Goal: Task Accomplishment & Management: Manage account settings

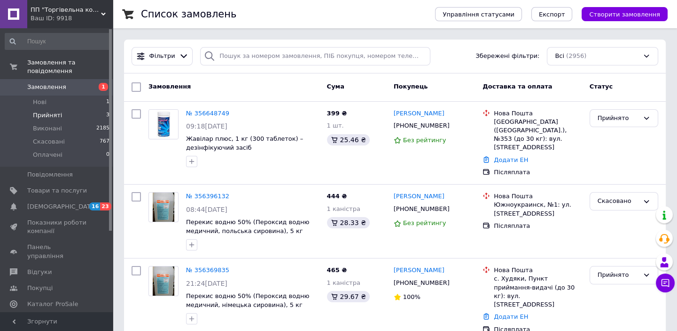
click at [42, 111] on span "Прийняті" at bounding box center [47, 115] width 29 height 8
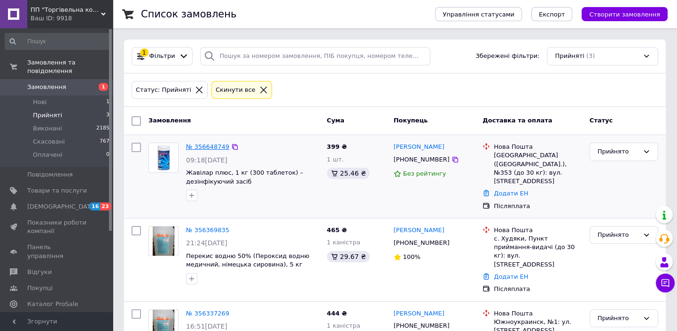
click at [204, 145] on link "№ 356648749" at bounding box center [207, 146] width 43 height 7
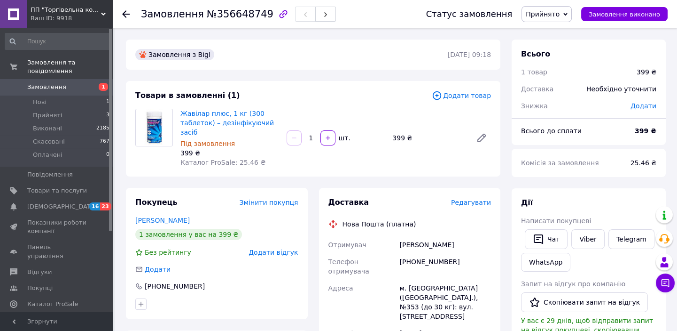
click at [270, 248] on span "Додати відгук" at bounding box center [273, 252] width 49 height 8
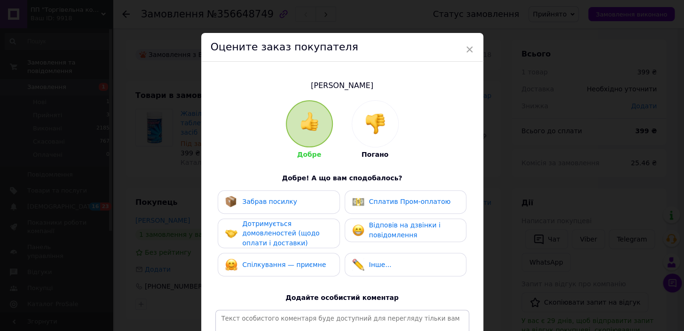
click at [273, 199] on span "Забрав посилку" at bounding box center [269, 201] width 55 height 8
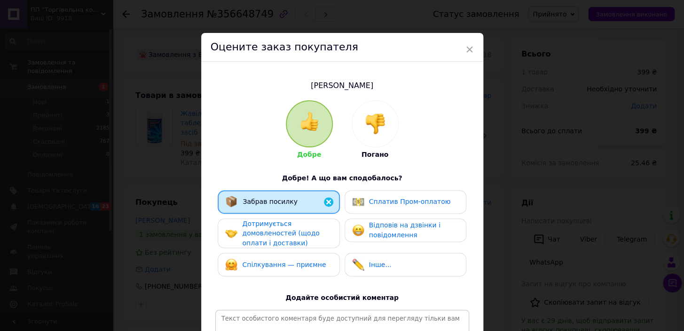
click at [273, 229] on span "Дотримується домовленостей (щодо оплати і доставки)" at bounding box center [280, 233] width 77 height 27
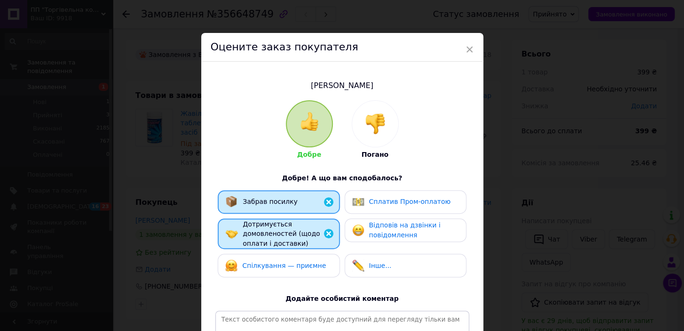
click at [277, 262] on span "Спілкування — приємне" at bounding box center [284, 265] width 84 height 8
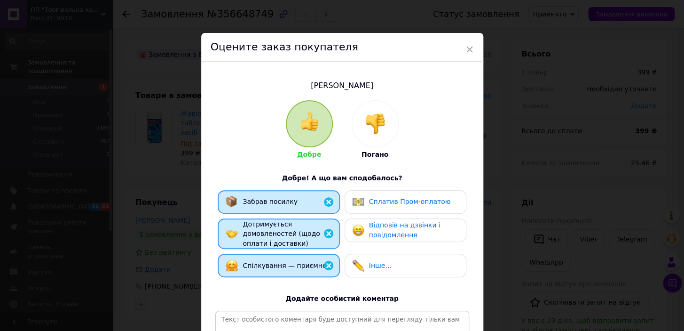
click at [389, 229] on span "Відповів на дзвінки і повідомлення" at bounding box center [404, 229] width 71 height 17
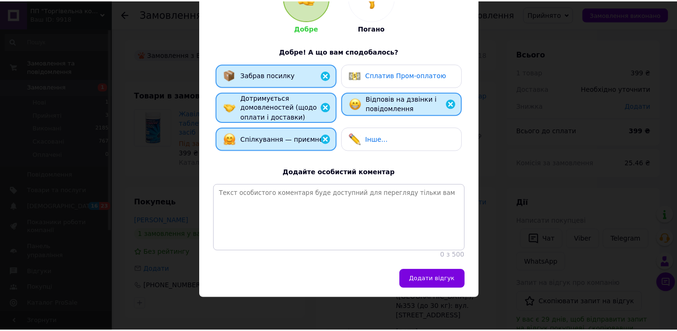
scroll to position [136, 0]
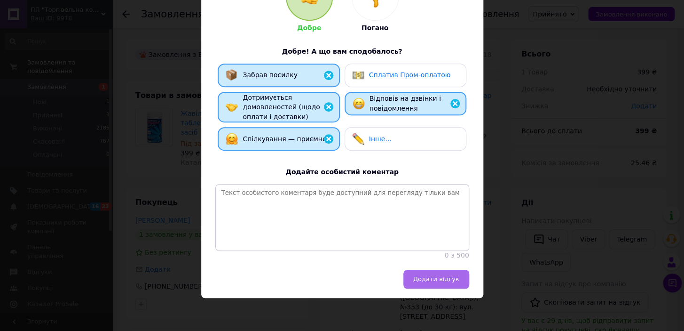
click at [440, 273] on button "Додати відгук" at bounding box center [436, 278] width 66 height 19
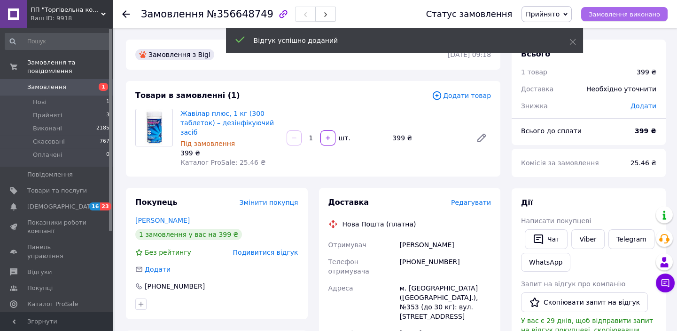
click at [622, 16] on span "Замовлення виконано" at bounding box center [624, 14] width 71 height 7
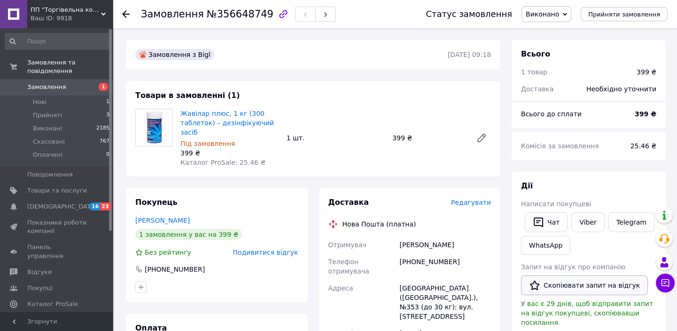
click at [585, 286] on button "Скопіювати запит на відгук" at bounding box center [584, 285] width 127 height 20
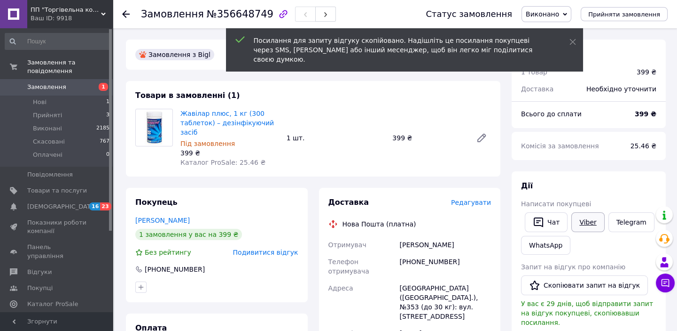
click at [586, 223] on link "Viber" at bounding box center [588, 222] width 33 height 20
